Goal: Information Seeking & Learning: Find contact information

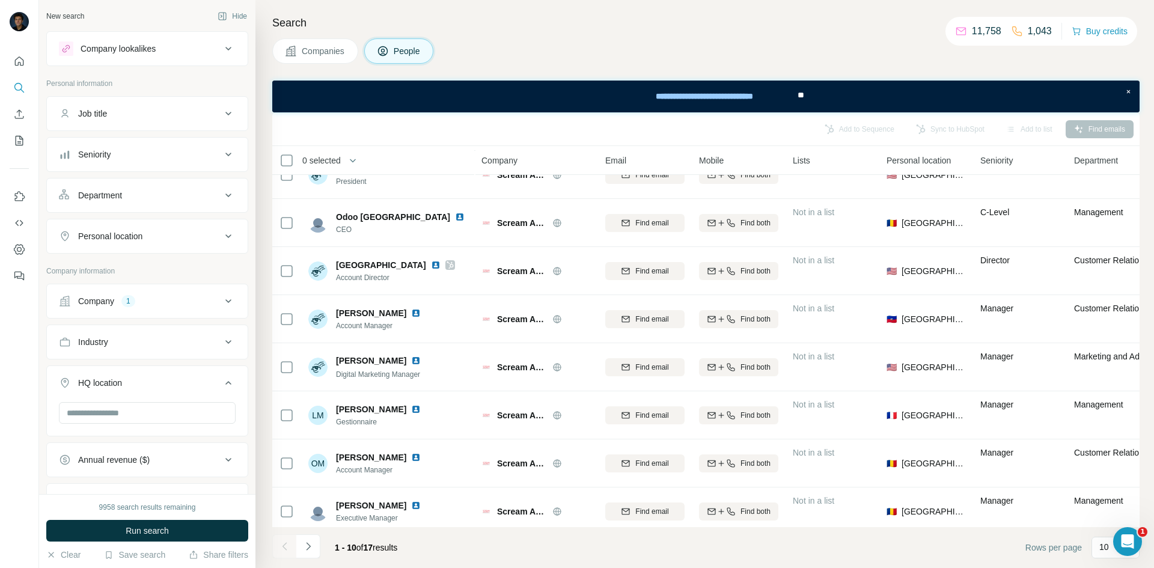
click at [221, 109] on icon at bounding box center [228, 113] width 14 height 14
click at [221, 110] on icon at bounding box center [228, 113] width 14 height 14
click at [225, 49] on icon at bounding box center [228, 49] width 6 height 4
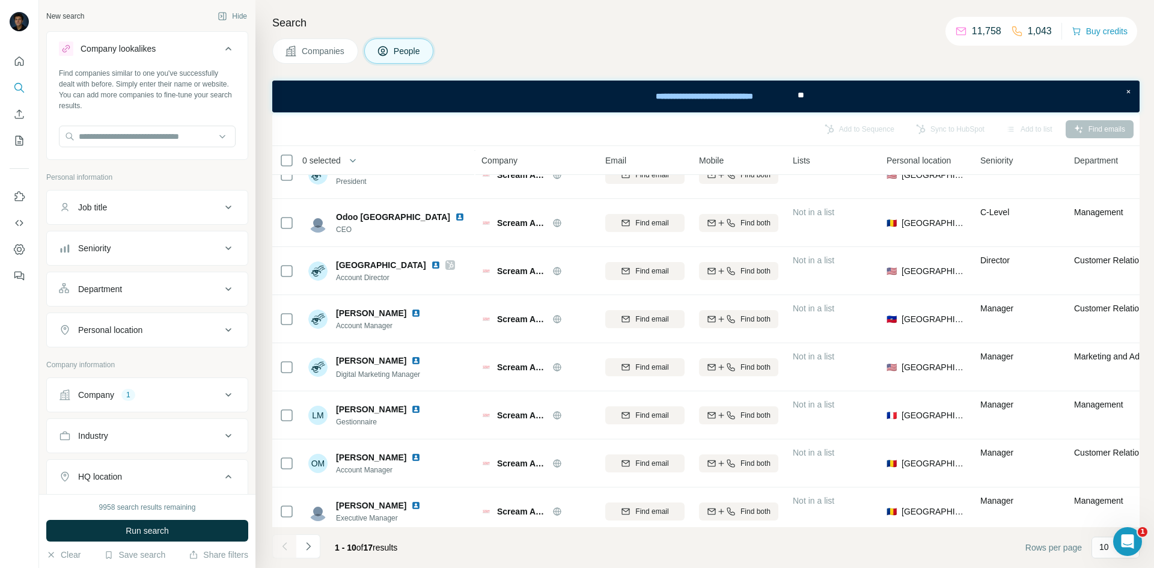
drag, startPoint x: 221, startPoint y: 49, endPoint x: 220, endPoint y: 58, distance: 9.6
click at [225, 49] on icon at bounding box center [228, 49] width 6 height 4
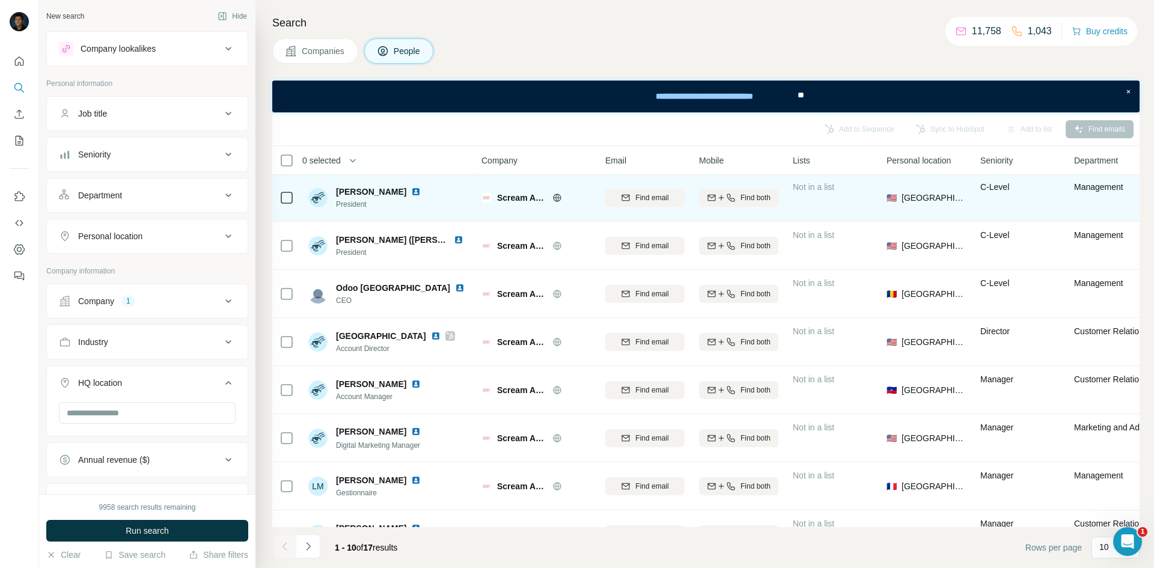
scroll to position [60, 0]
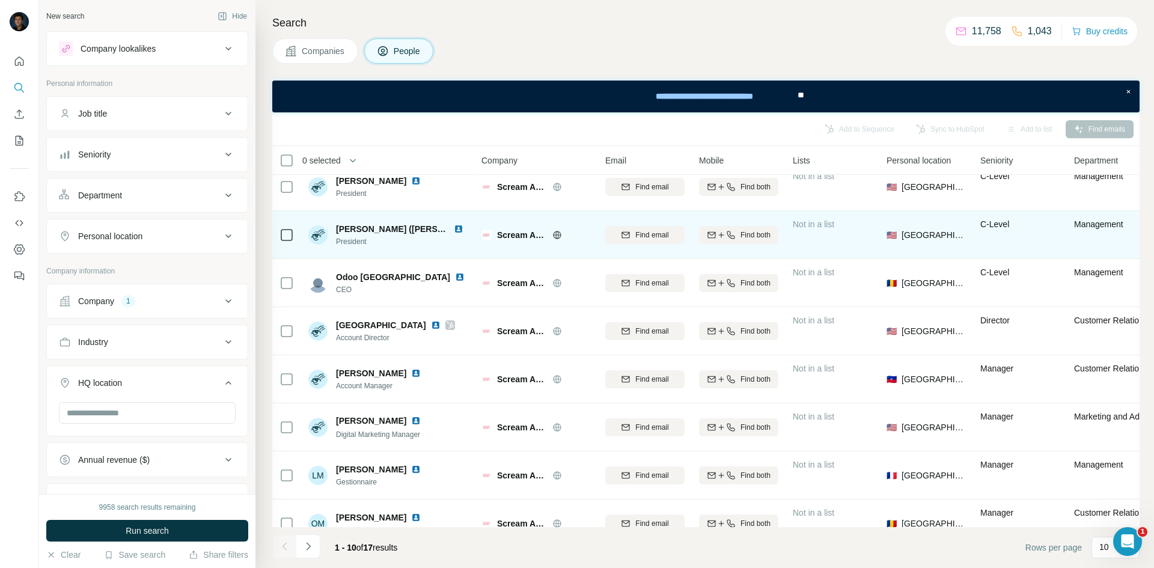
click at [619, 224] on div "Find email" at bounding box center [644, 234] width 79 height 33
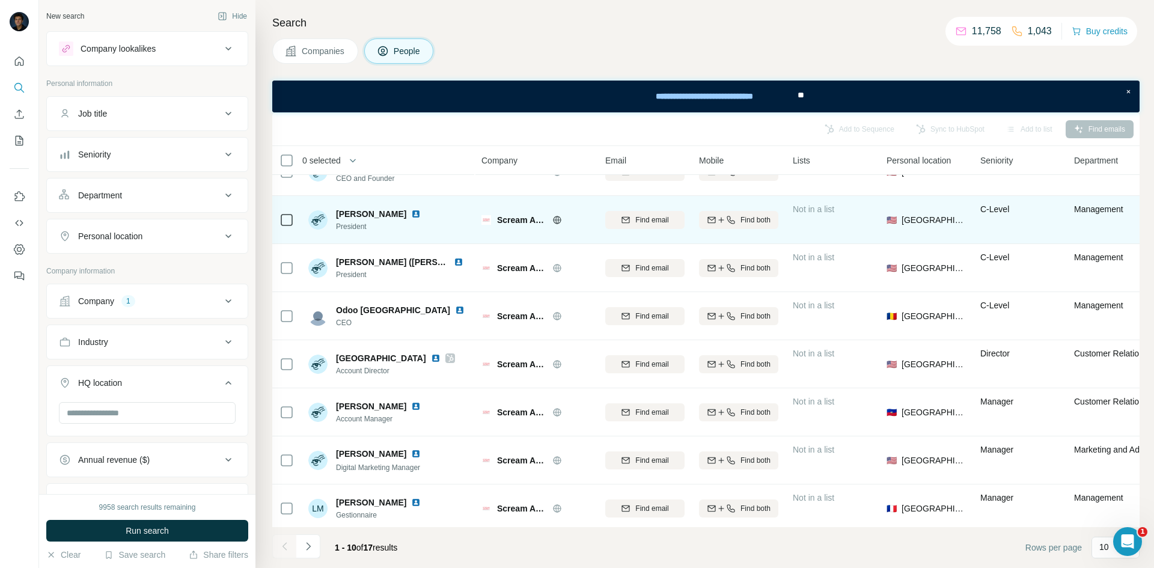
scroll to position [0, 0]
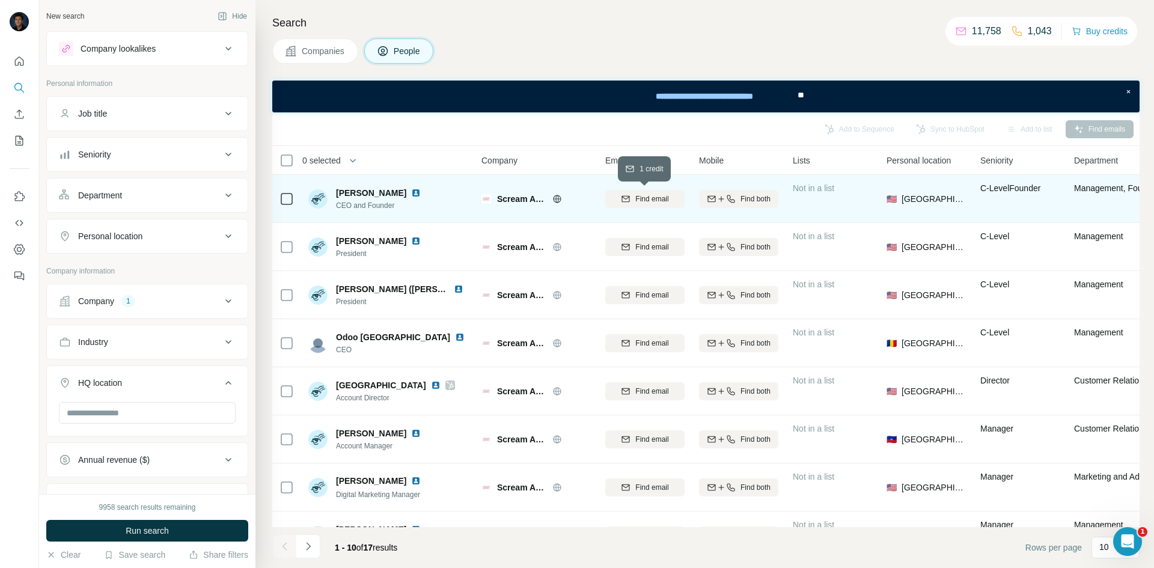
click at [642, 199] on span "Find email" at bounding box center [651, 198] width 33 height 11
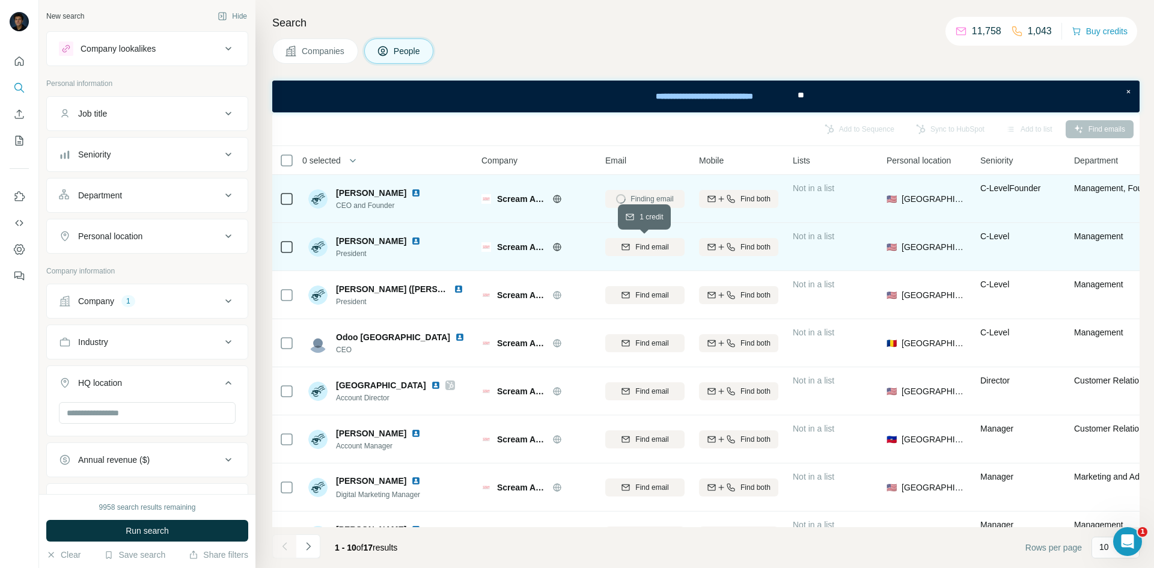
click at [653, 244] on span "Find email" at bounding box center [651, 247] width 33 height 11
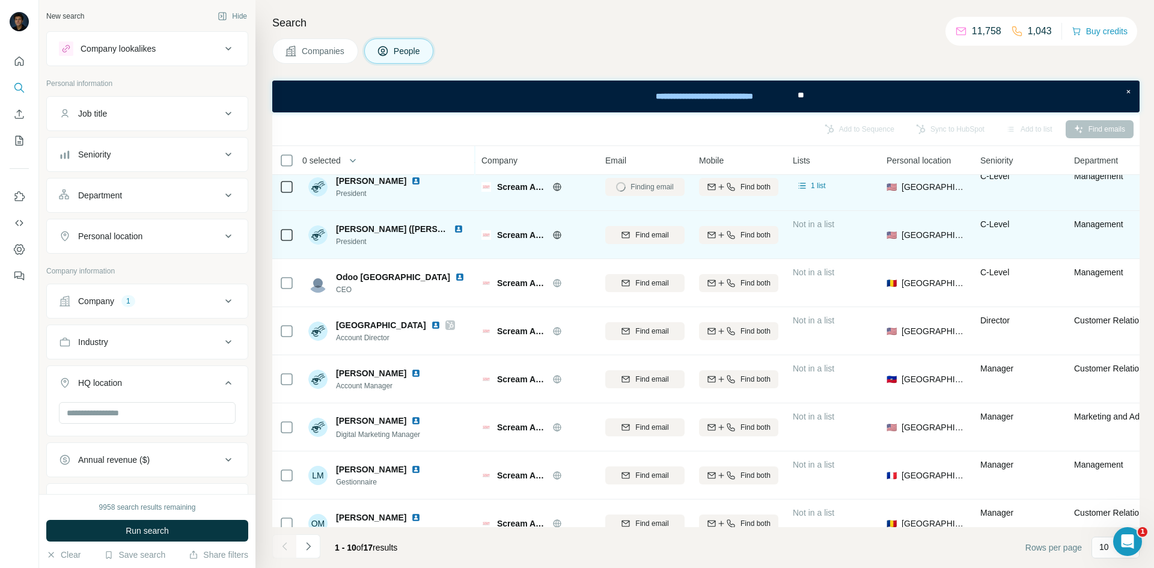
scroll to position [120, 0]
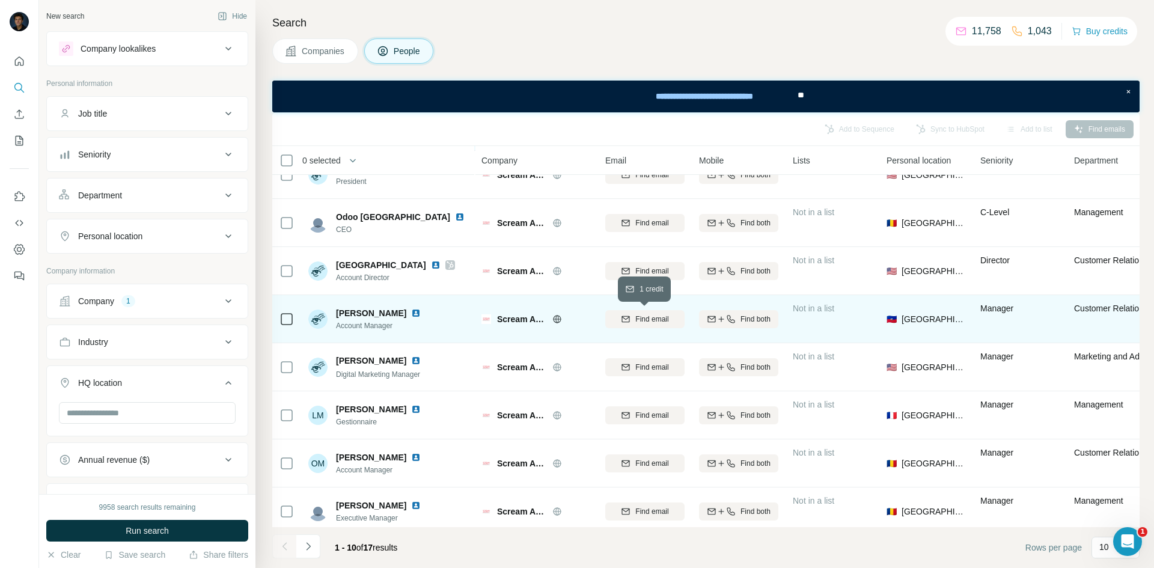
click at [649, 315] on span "Find email" at bounding box center [651, 319] width 33 height 11
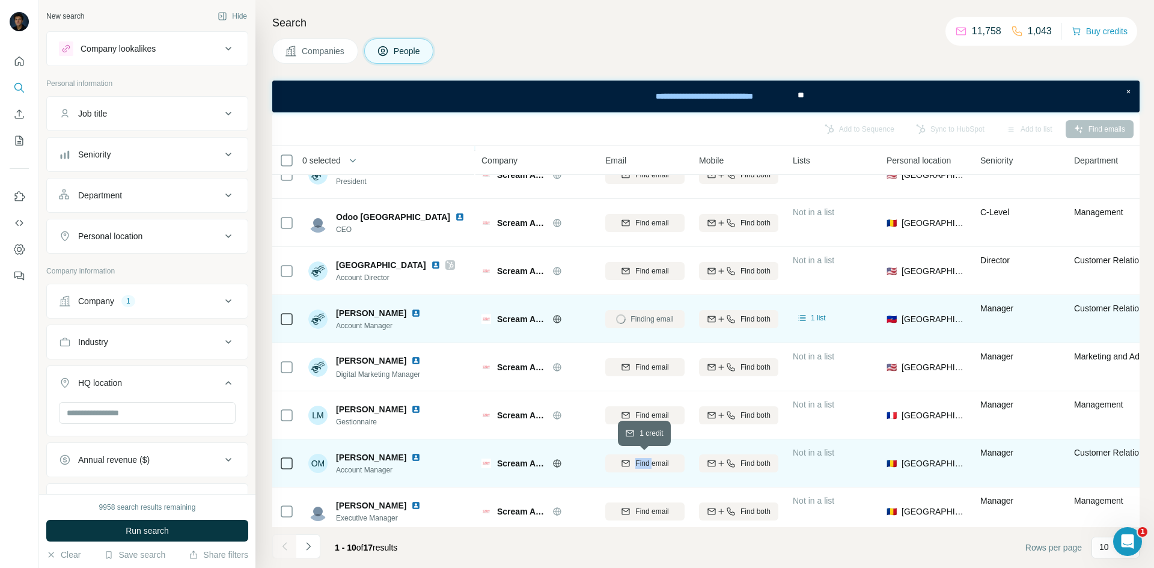
click at [653, 456] on div "Find email" at bounding box center [644, 462] width 79 height 33
click at [662, 463] on span "Find email" at bounding box center [651, 463] width 33 height 11
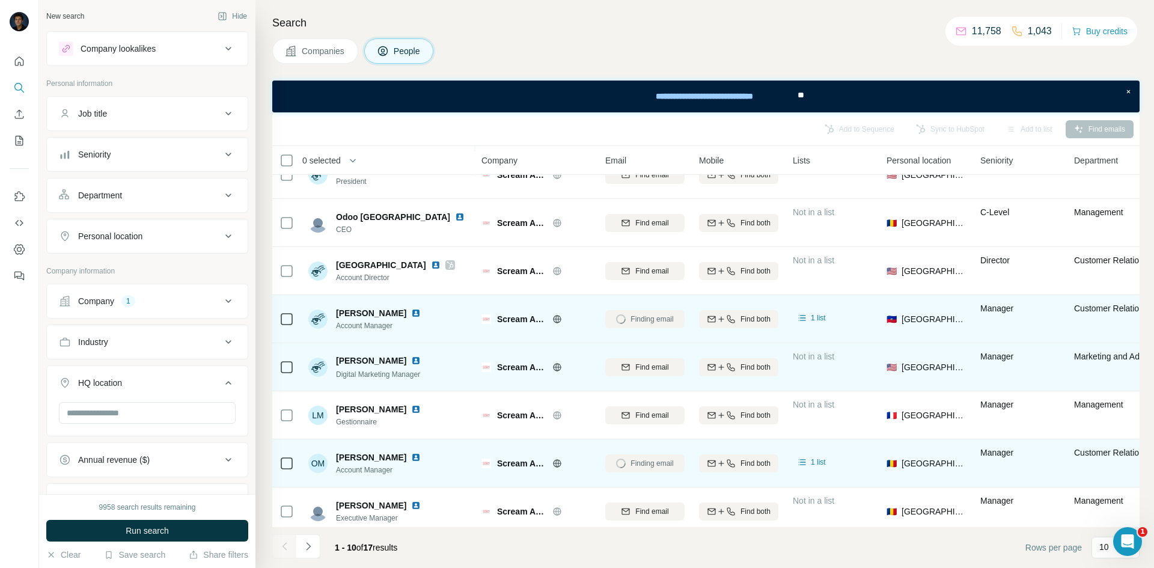
scroll to position [135, 0]
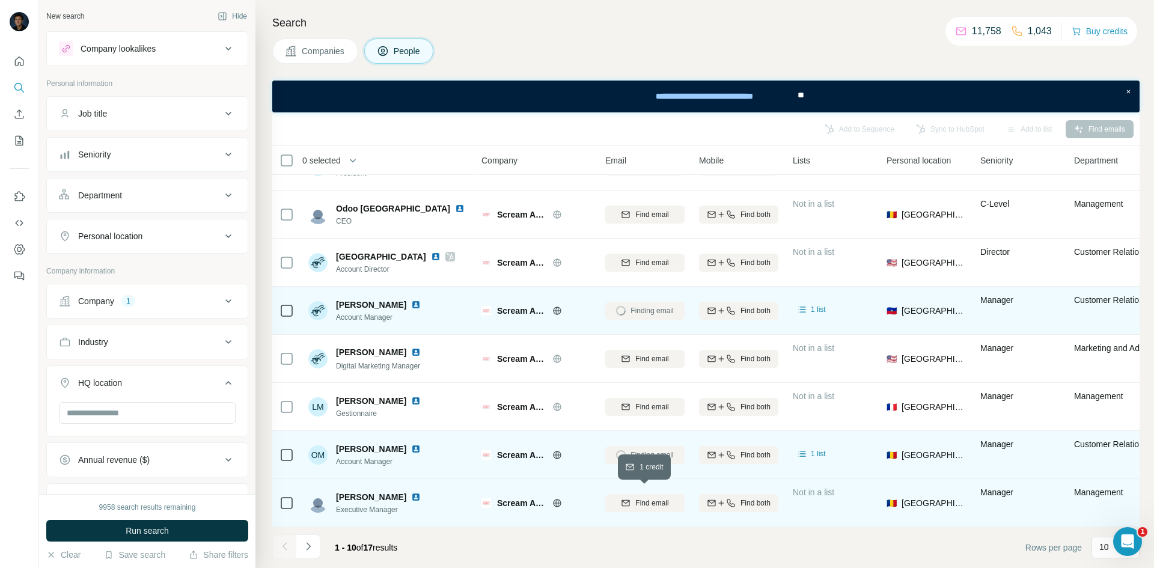
click at [651, 499] on span "Find email" at bounding box center [651, 503] width 33 height 11
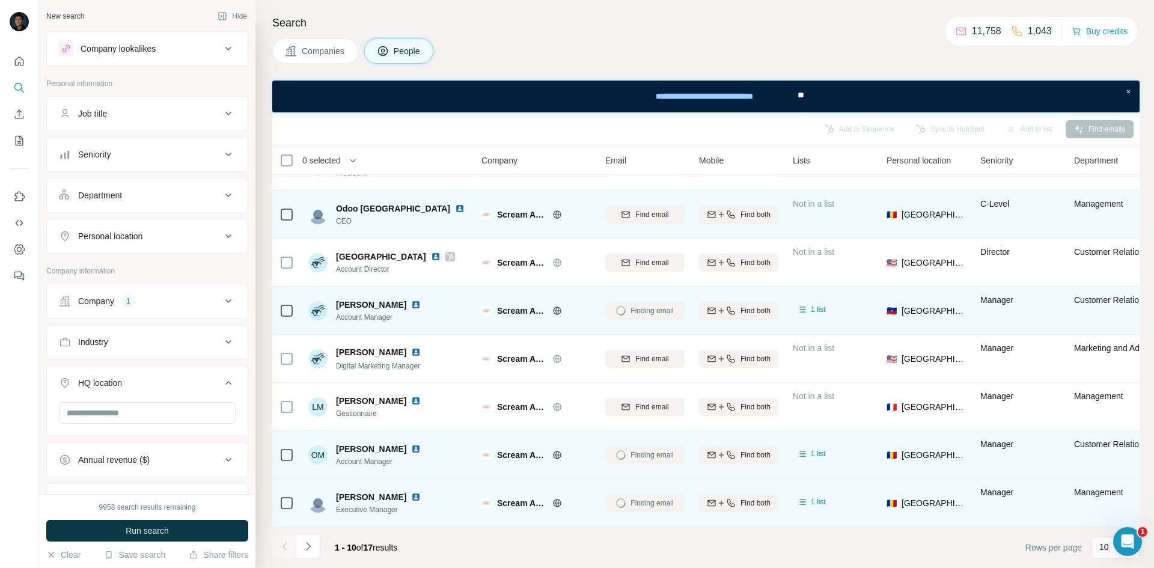
scroll to position [0, 0]
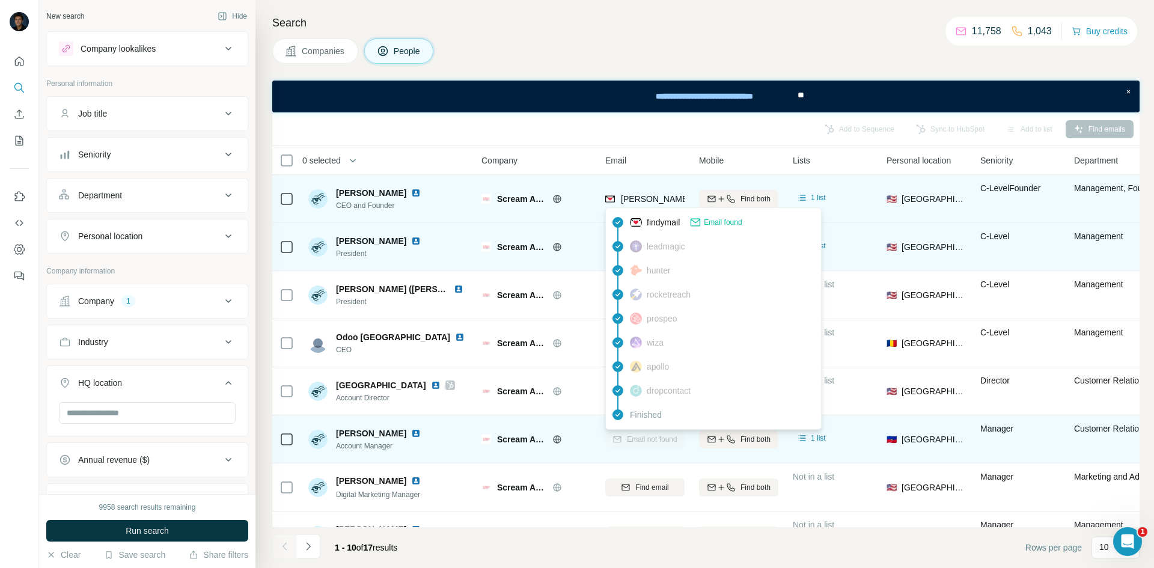
click at [650, 197] on span "[PERSON_NAME][EMAIL_ADDRESS][DOMAIN_NAME]" at bounding box center [727, 199] width 212 height 10
copy tr "[PERSON_NAME][EMAIL_ADDRESS][DOMAIN_NAME]"
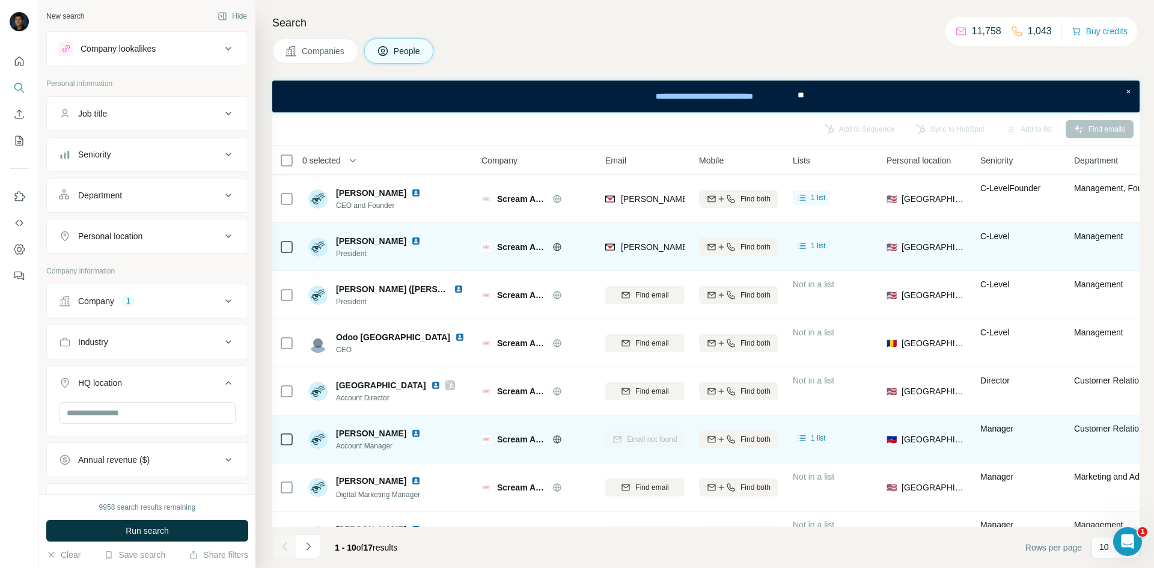
click at [601, 126] on div "Add to Sequence Sync to HubSpot Add to list Find emails" at bounding box center [705, 128] width 855 height 21
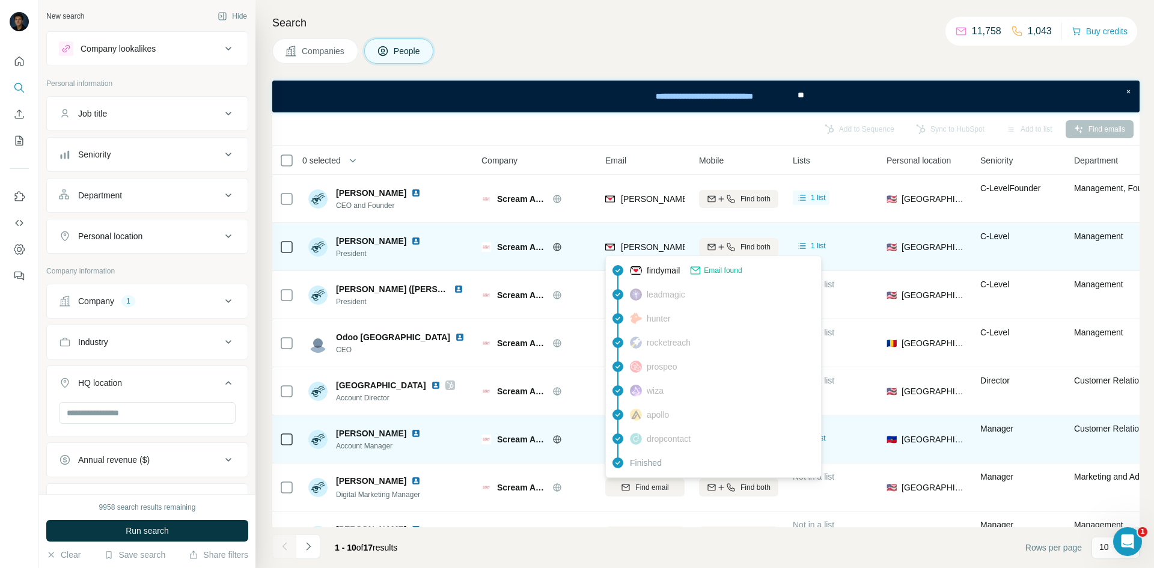
click at [657, 244] on span "[PERSON_NAME][EMAIL_ADDRESS][DOMAIN_NAME]" at bounding box center [727, 247] width 212 height 10
click at [658, 244] on span "[PERSON_NAME][EMAIL_ADDRESS][DOMAIN_NAME]" at bounding box center [727, 247] width 212 height 10
copy tr "[PERSON_NAME][EMAIL_ADDRESS][DOMAIN_NAME]"
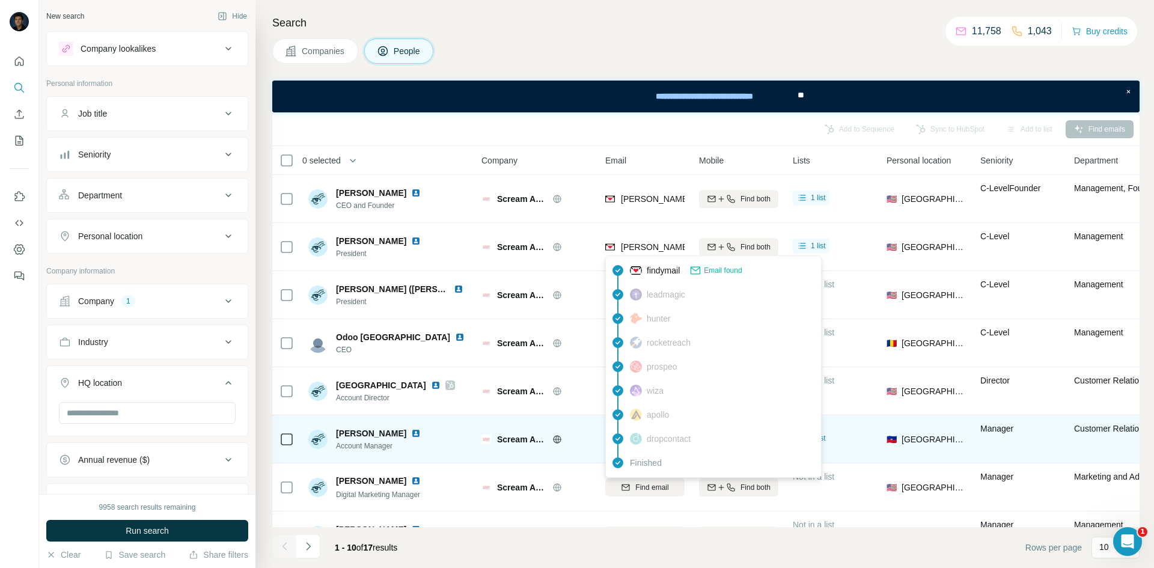
click at [568, 145] on div "Add to Sequence Sync to HubSpot Add to list Find emails" at bounding box center [705, 129] width 867 height 34
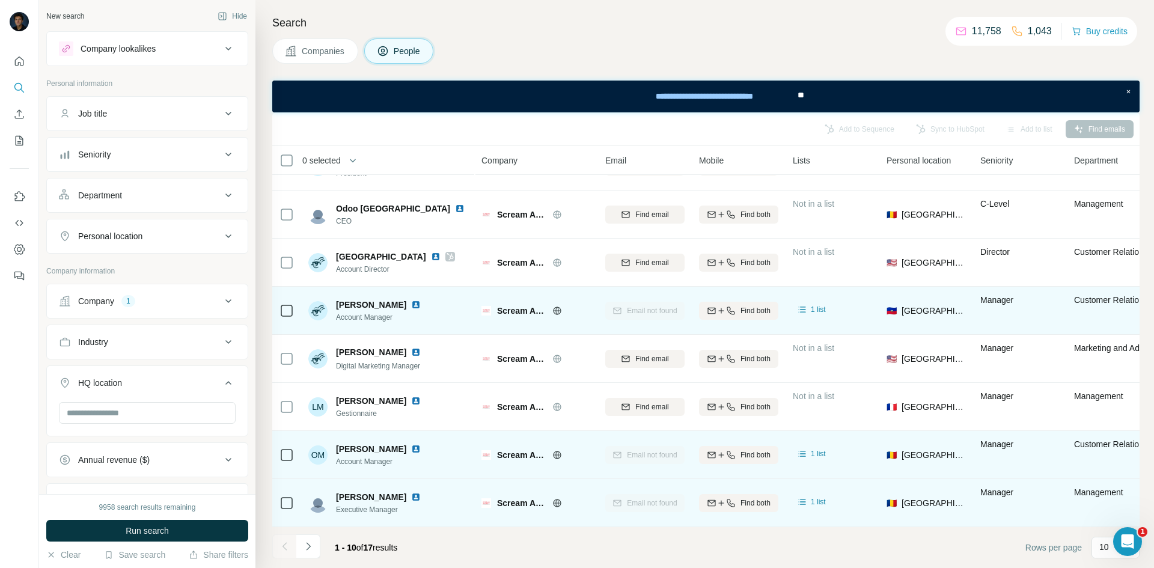
scroll to position [135, 0]
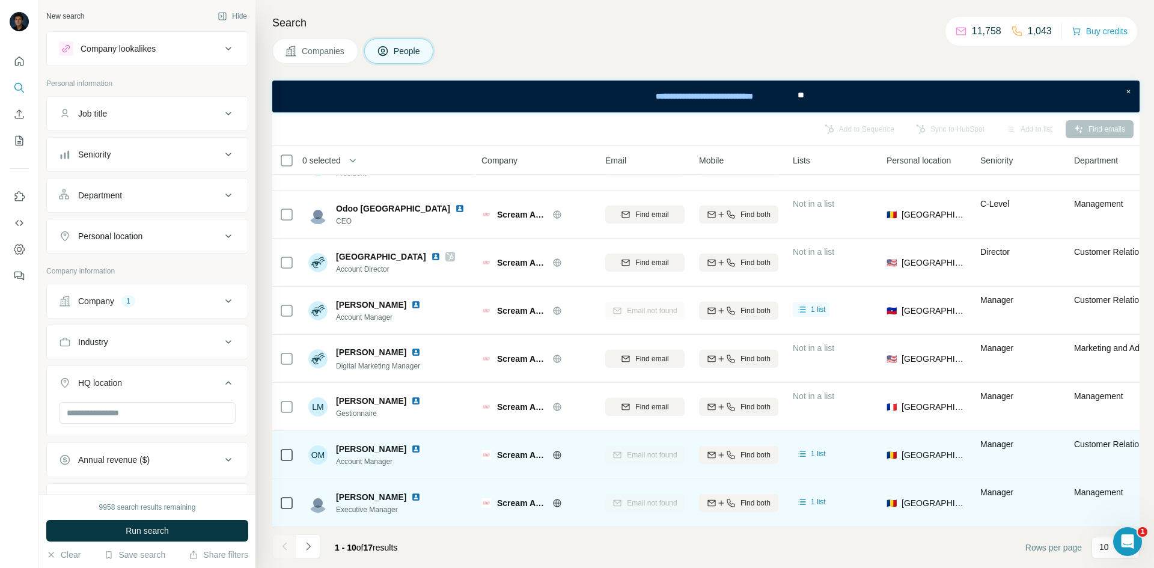
click at [312, 537] on button "Navigate to next page" at bounding box center [308, 546] width 24 height 24
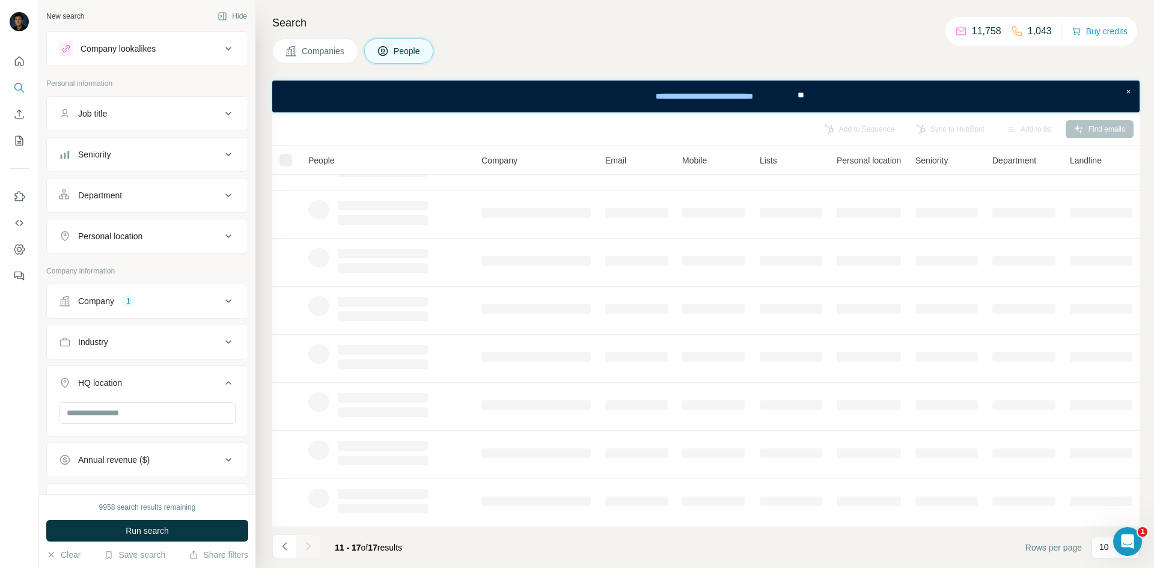
scroll to position [0, 0]
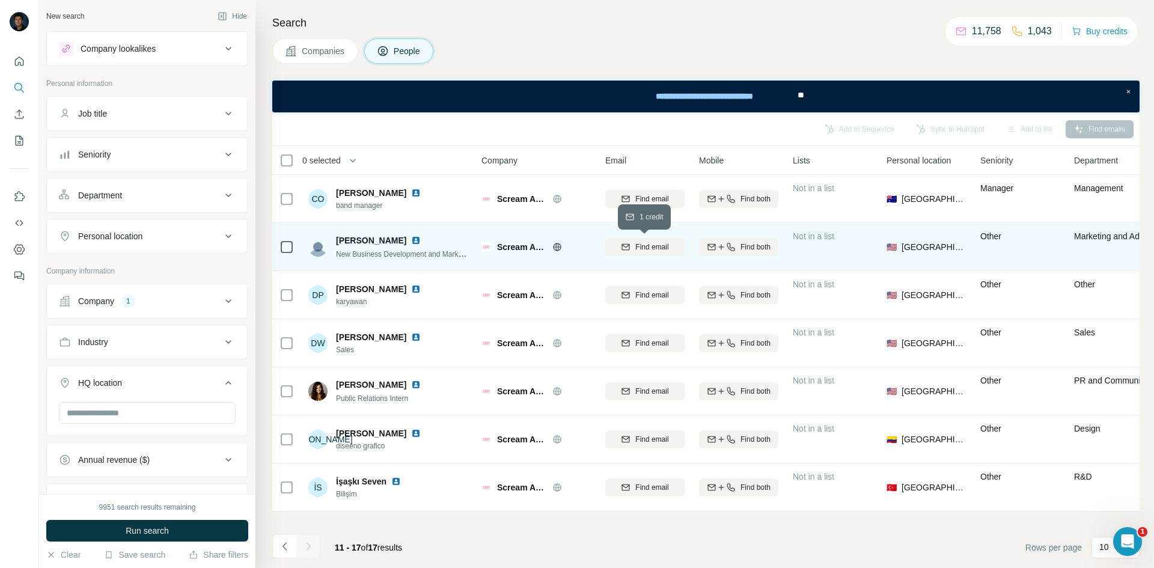
click at [637, 248] on span "Find email" at bounding box center [651, 247] width 33 height 11
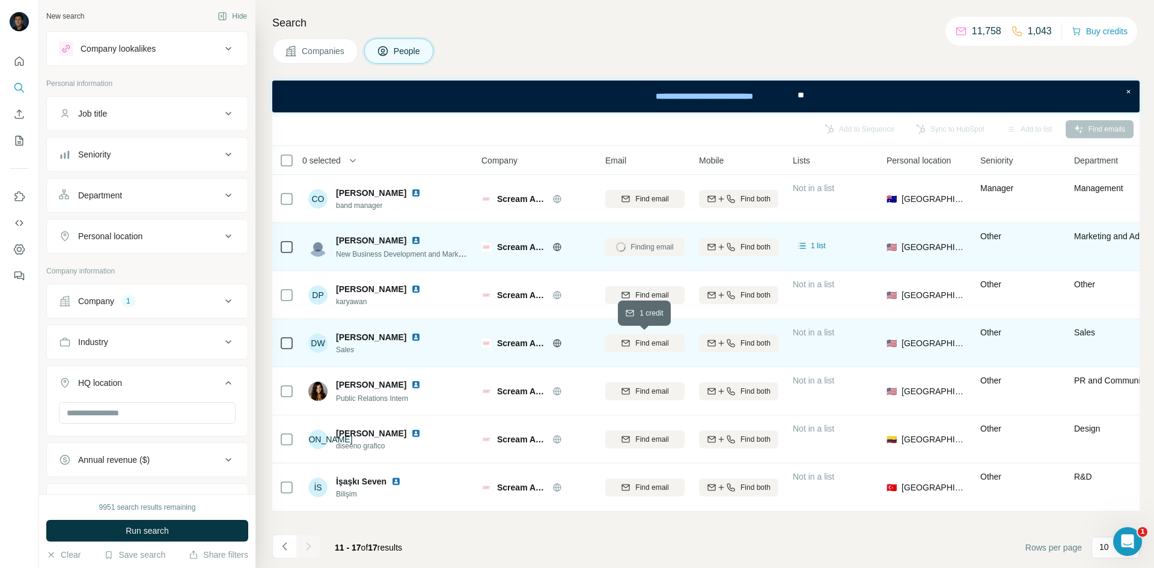
click at [646, 339] on span "Find email" at bounding box center [651, 343] width 33 height 11
click at [283, 550] on icon "Navigate to previous page" at bounding box center [285, 546] width 12 height 12
